Goal: Task Accomplishment & Management: Complete application form

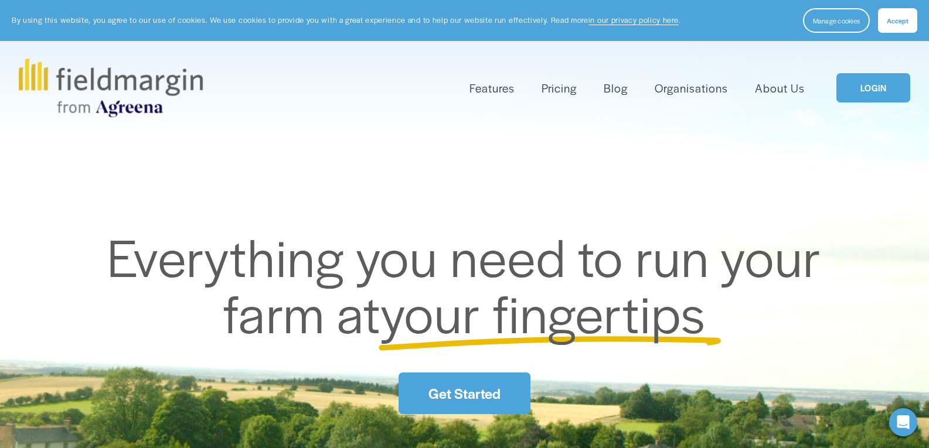
click at [860, 88] on link "LOGIN" at bounding box center [873, 88] width 74 height 30
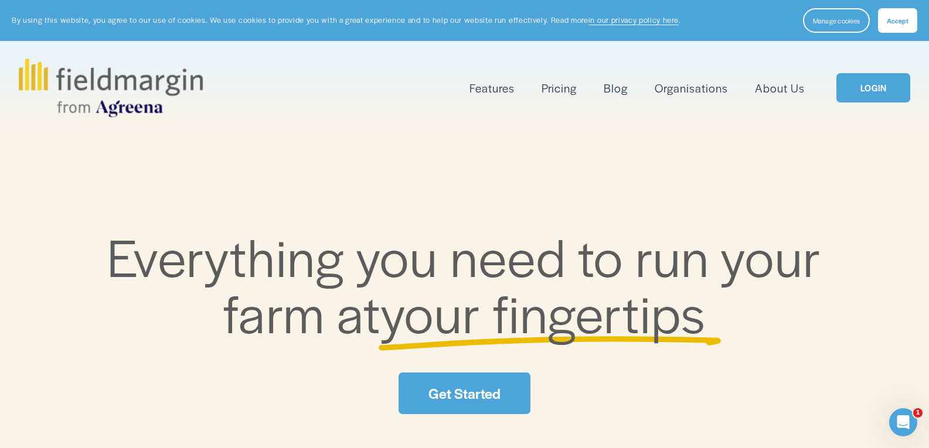
click at [886, 21] on button "Accept" at bounding box center [897, 20] width 39 height 25
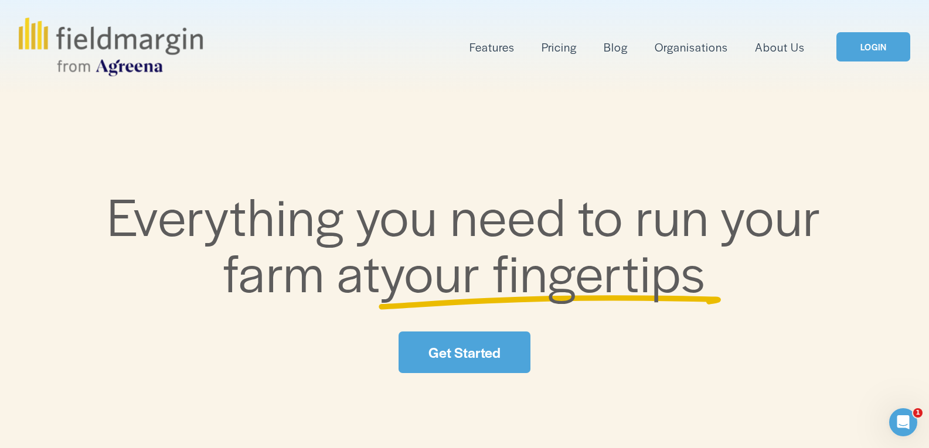
click at [857, 49] on link "LOGIN" at bounding box center [873, 47] width 74 height 30
click at [871, 41] on link "LOGIN" at bounding box center [873, 47] width 74 height 30
click at [871, 44] on link "LOGIN" at bounding box center [873, 47] width 74 height 30
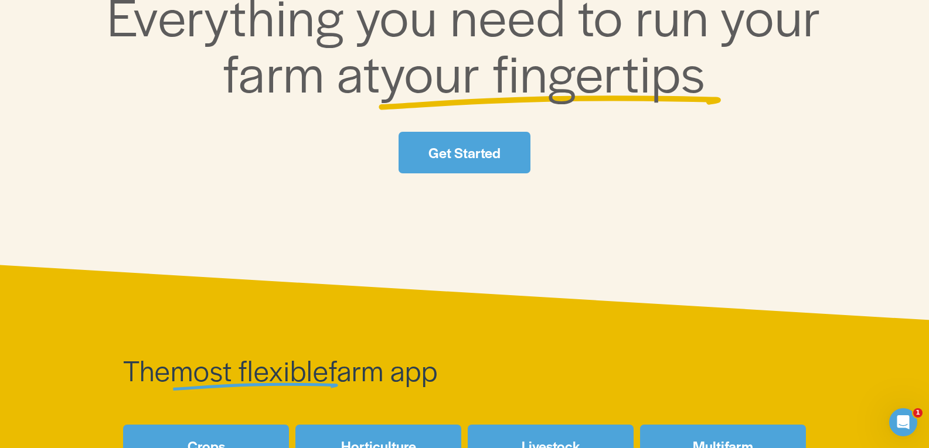
scroll to position [176, 0]
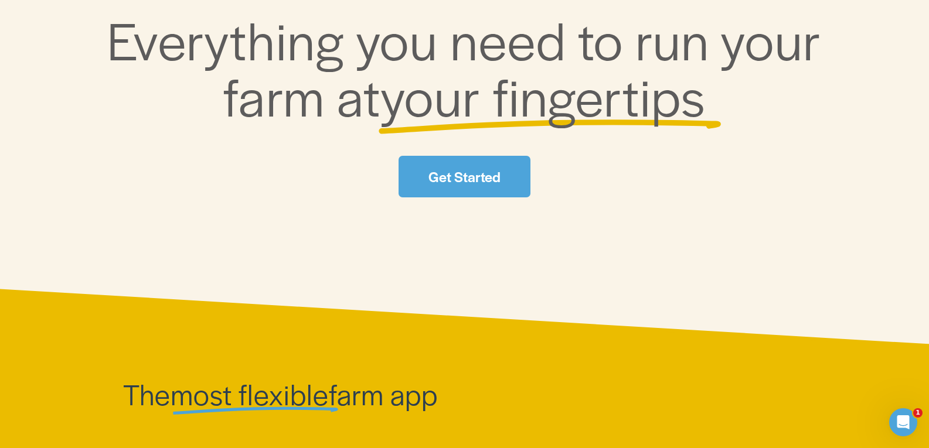
click at [462, 176] on link "Get Started" at bounding box center [463, 177] width 131 height 42
